Goal: Communication & Community: Ask a question

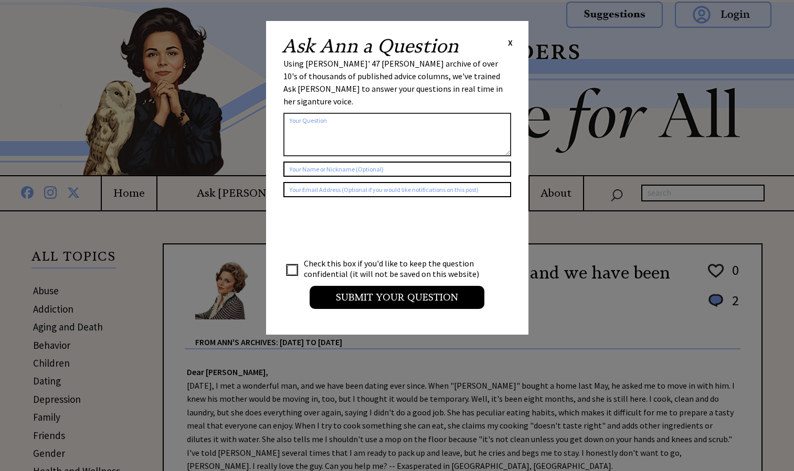
click at [360, 113] on textarea at bounding box center [397, 135] width 228 height 44
click at [412, 113] on textarea "Dear [PERSON_NAME] i have a friend named [PERSON_NAME]" at bounding box center [397, 135] width 228 height 44
click at [408, 113] on textarea "Dear [PERSON_NAME] i have a friend named [PERSON_NAME]" at bounding box center [397, 135] width 228 height 44
click at [455, 113] on textarea "Dear [PERSON_NAME] i have a friend named [PERSON_NAME]" at bounding box center [397, 135] width 228 height 44
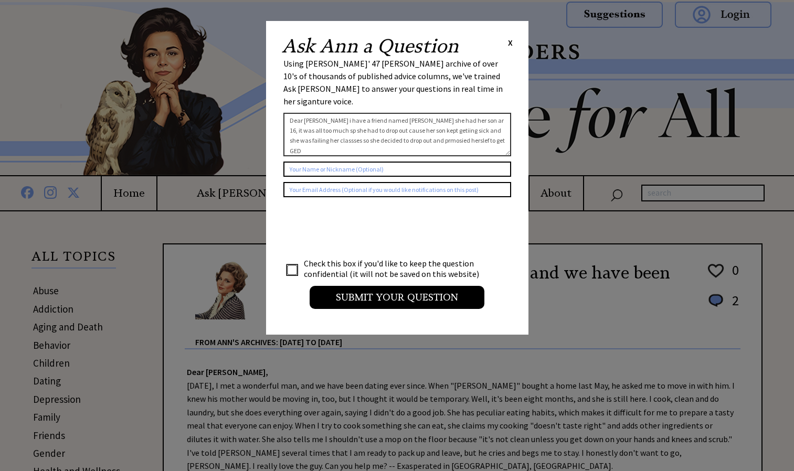
click at [485, 129] on textarea "Dear [PERSON_NAME] i have a friend named [PERSON_NAME] she had her son ar 16, i…" at bounding box center [397, 135] width 228 height 44
click at [403, 126] on textarea "Dear [PERSON_NAME] i have a friend named [PERSON_NAME] she had her son ar 16, i…" at bounding box center [397, 135] width 228 height 44
click at [461, 113] on textarea "Dear [PERSON_NAME] i have a friend named [PERSON_NAME] she had her son ar 16, i…" at bounding box center [397, 135] width 228 height 44
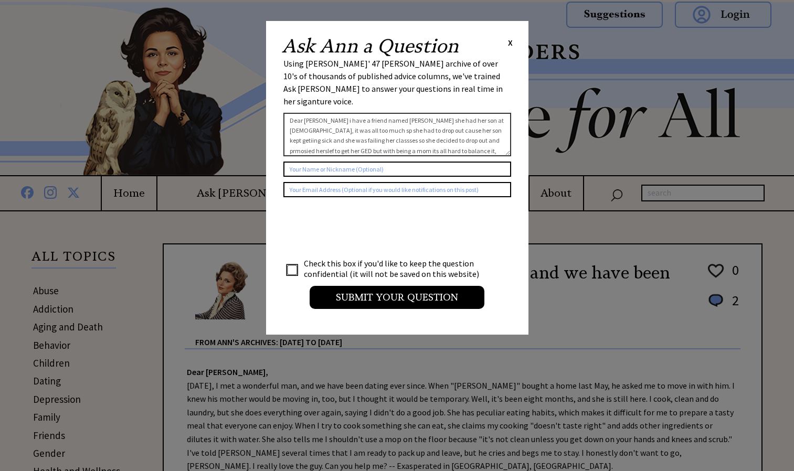
click at [319, 117] on textarea "Dear [PERSON_NAME] i have a friend named [PERSON_NAME] she had her son at [DEMO…" at bounding box center [397, 135] width 228 height 44
click at [324, 119] on textarea "Dear [PERSON_NAME] i have a friend named [PERSON_NAME] she had her son at [DEMO…" at bounding box center [397, 135] width 228 height 44
click at [435, 119] on textarea "Dear [PERSON_NAME] i have a friend named [PERSON_NAME] she had her son at [DEMO…" at bounding box center [397, 135] width 228 height 44
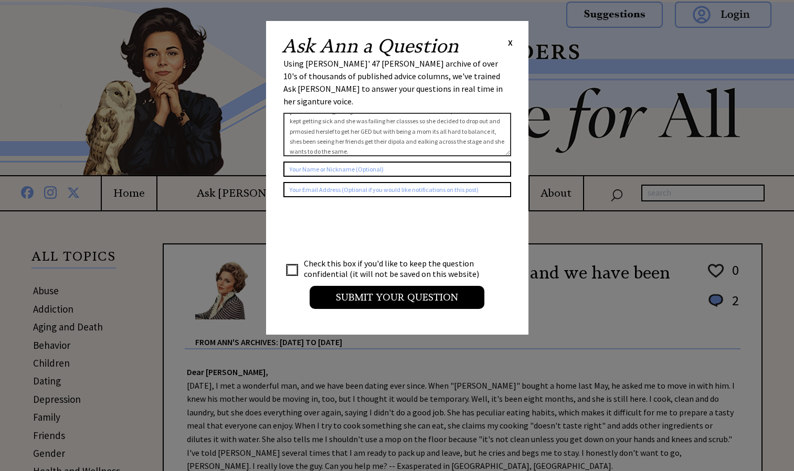
click at [328, 129] on textarea "Dear [PERSON_NAME] i have a friend named [PERSON_NAME] she had her son at [DEMO…" at bounding box center [397, 135] width 228 height 44
click at [373, 130] on textarea "Dear [PERSON_NAME] i have a friend named [PERSON_NAME] she had her son at [DEMO…" at bounding box center [397, 135] width 228 height 44
type textarea "Dear [PERSON_NAME] i have a friend named [PERSON_NAME] she had her son at [DEMO…"
click at [365, 162] on input "text" at bounding box center [397, 169] width 228 height 15
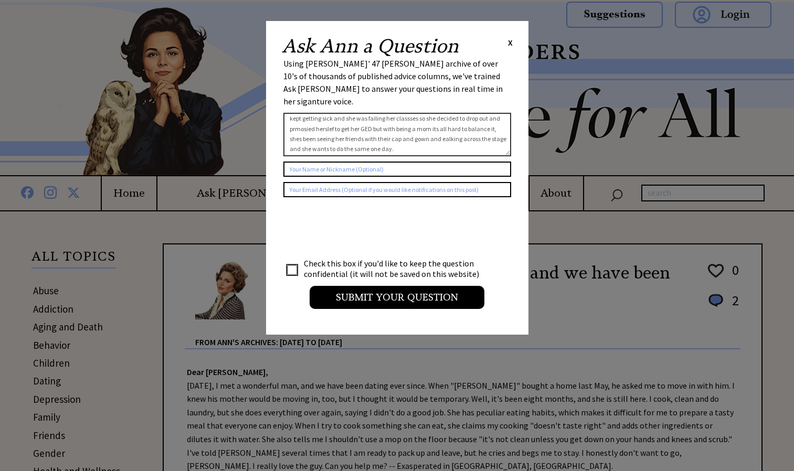
click at [387, 182] on input "text" at bounding box center [397, 189] width 228 height 15
type input "[EMAIL_ADDRESS][DOMAIN_NAME]"
click at [379, 162] on input "text" at bounding box center [397, 169] width 228 height 15
type input "[PERSON_NAME]"
click at [296, 265] on input "checkbox" at bounding box center [292, 270] width 10 height 10
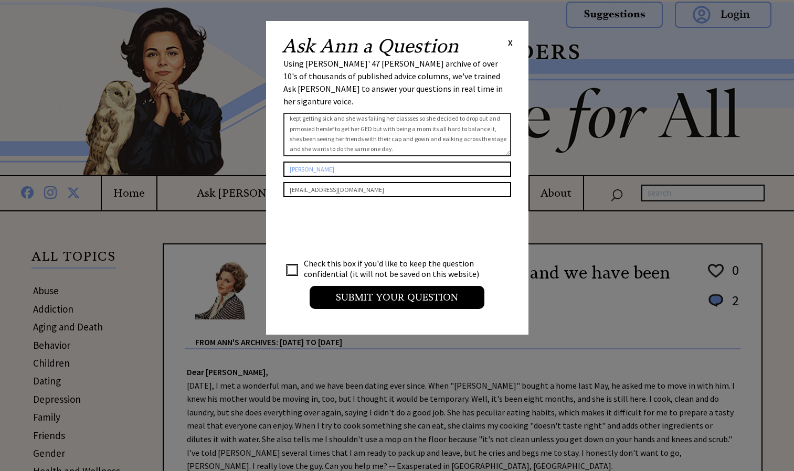
checkbox input "true"
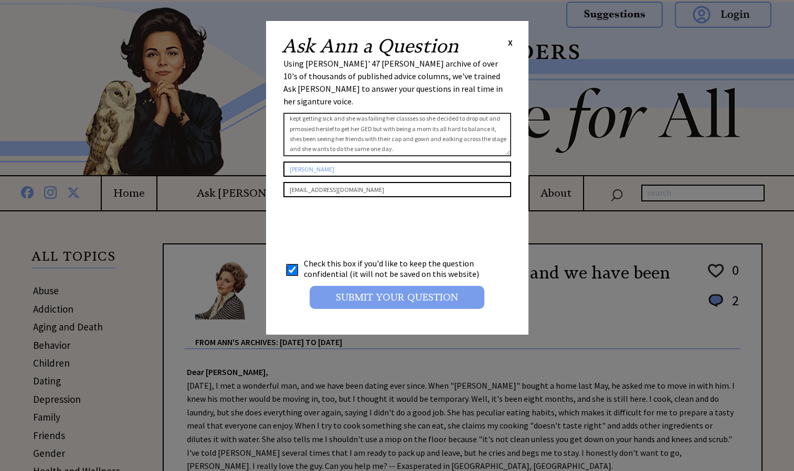
click at [429, 286] on input "Submit your Question" at bounding box center [396, 297] width 175 height 23
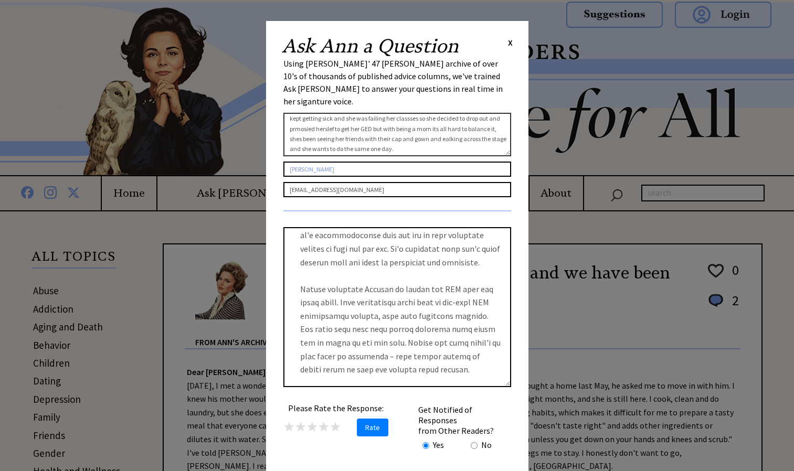
scroll to position [69, 0]
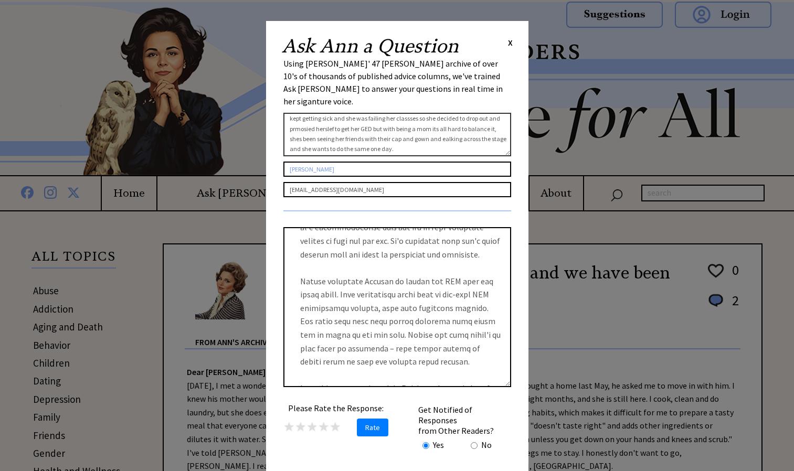
click at [494, 274] on textarea at bounding box center [397, 307] width 228 height 160
drag, startPoint x: 510, startPoint y: 254, endPoint x: 500, endPoint y: 208, distance: 47.3
click at [500, 210] on div "Please Rate the Response: ★ ★ ★ ★ ★ Rate Get Notified of Responses from Other R…" at bounding box center [397, 306] width 228 height 193
click at [492, 257] on textarea at bounding box center [397, 307] width 228 height 160
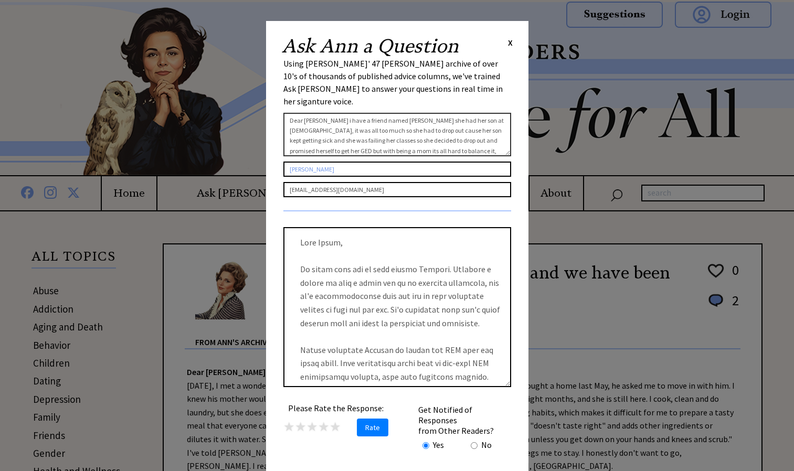
scroll to position [29, 0]
type textarea "Dear [PERSON_NAME] i have a friend named [PERSON_NAME] she had her son at [DEMO…"
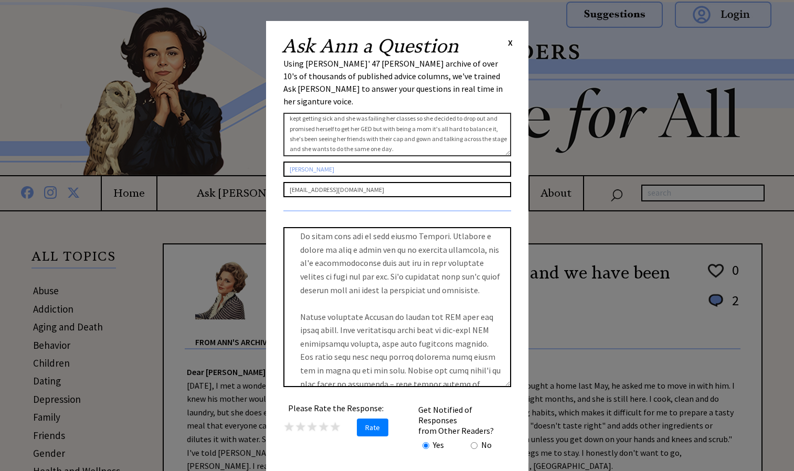
scroll to position [0, 0]
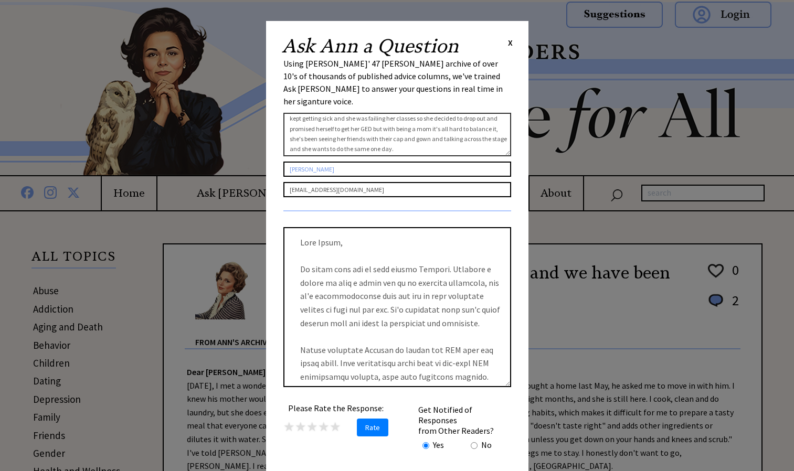
drag, startPoint x: 373, startPoint y: 319, endPoint x: 392, endPoint y: 317, distance: 19.0
click at [392, 317] on textarea at bounding box center [397, 307] width 228 height 160
click at [429, 321] on textarea at bounding box center [397, 307] width 228 height 160
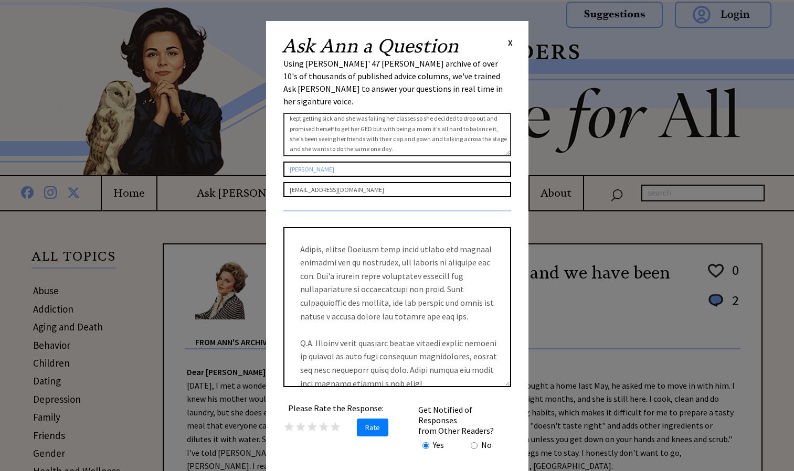
scroll to position [322, 0]
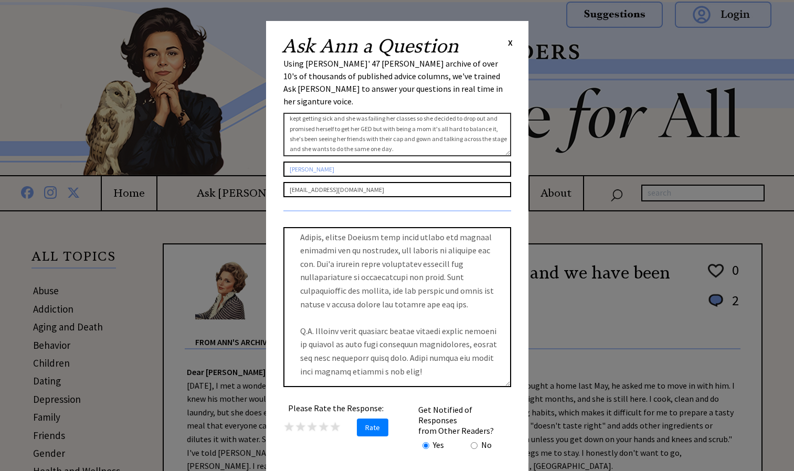
click at [414, 162] on input "[PERSON_NAME]" at bounding box center [397, 169] width 228 height 15
drag, startPoint x: 396, startPoint y: 444, endPoint x: 410, endPoint y: 376, distance: 70.1
click at [410, 376] on div "Please Rate the Response: ★ ★ ★ ★ ★ Rate Get Notified of Responses from Other R…" at bounding box center [397, 335] width 228 height 266
click at [496, 83] on div "Using [PERSON_NAME]' 47 [PERSON_NAME] archive of over 10's of thousands of publ…" at bounding box center [397, 82] width 228 height 50
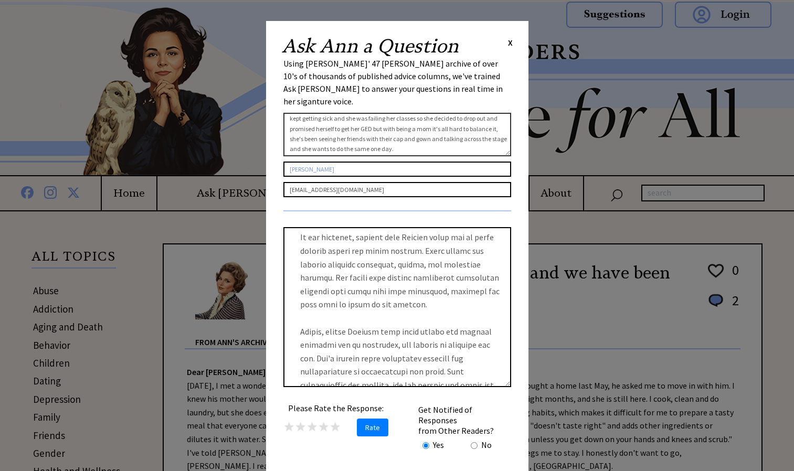
scroll to position [217, 0]
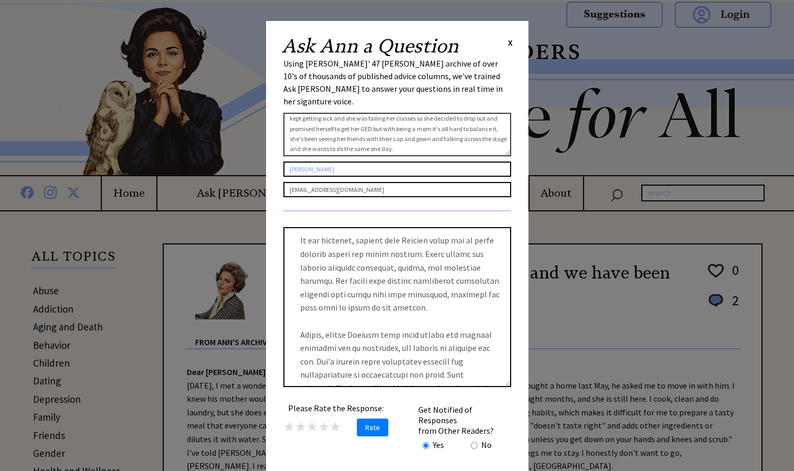
drag, startPoint x: 445, startPoint y: 222, endPoint x: 507, endPoint y: 260, distance: 73.2
click at [507, 260] on textarea at bounding box center [397, 307] width 228 height 160
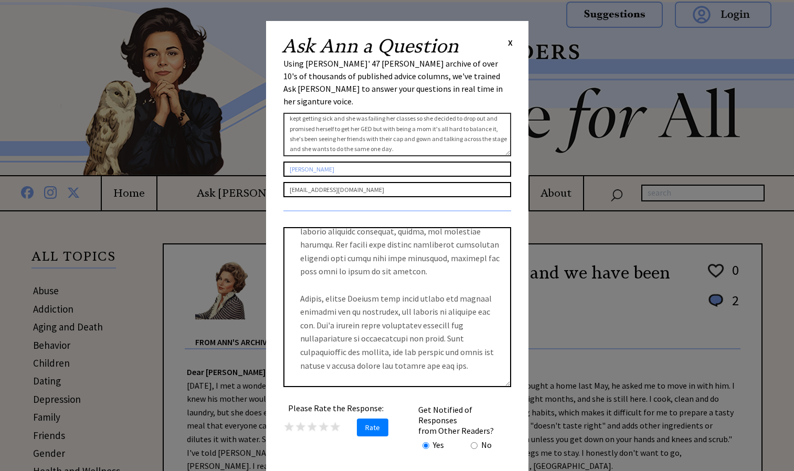
scroll to position [257, 0]
click at [492, 324] on textarea at bounding box center [397, 307] width 228 height 160
click at [472, 358] on textarea at bounding box center [397, 307] width 228 height 160
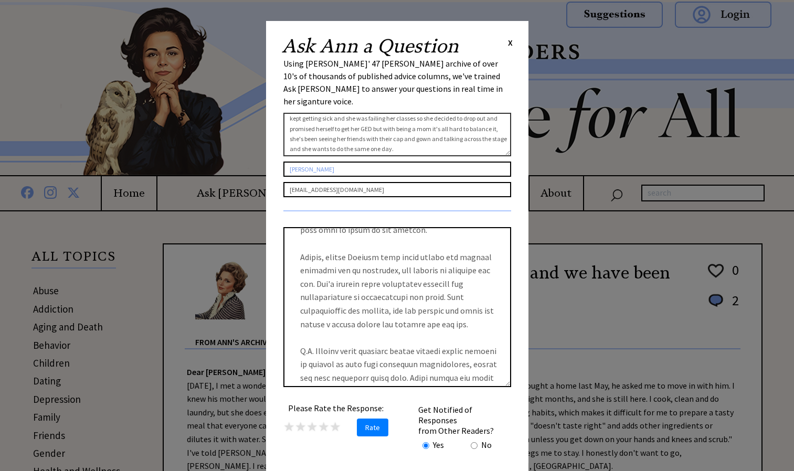
scroll to position [322, 0]
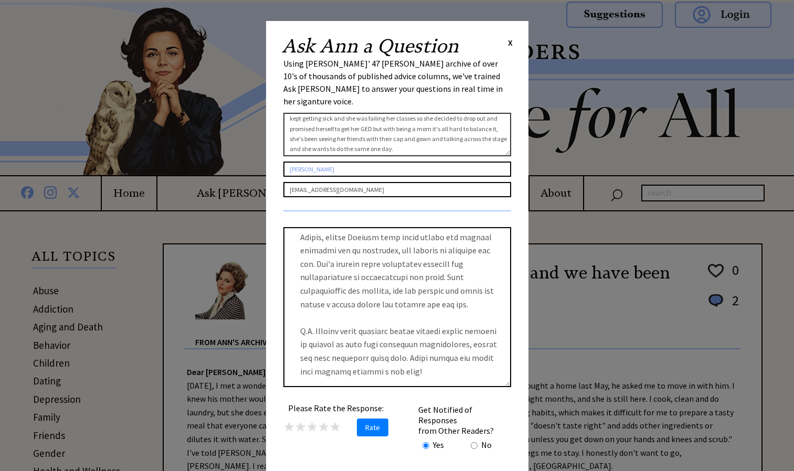
drag, startPoint x: 500, startPoint y: 335, endPoint x: 506, endPoint y: 350, distance: 15.8
click at [506, 350] on textarea at bounding box center [397, 307] width 228 height 160
click at [484, 354] on textarea at bounding box center [397, 307] width 228 height 160
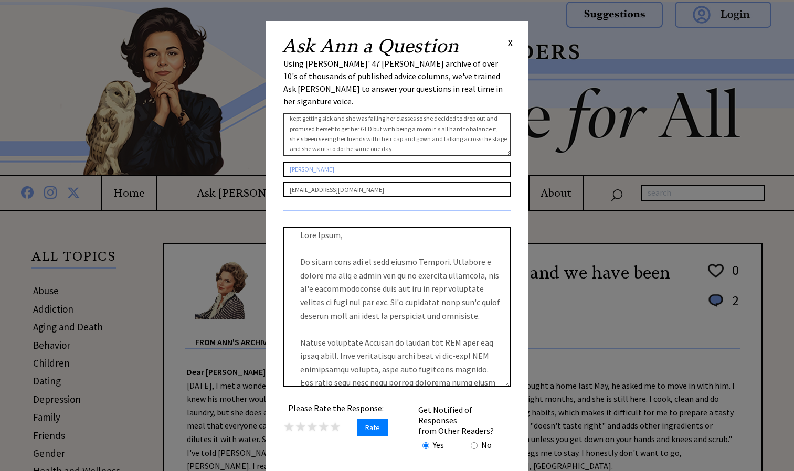
scroll to position [0, 0]
